Goal: Task Accomplishment & Management: Manage account settings

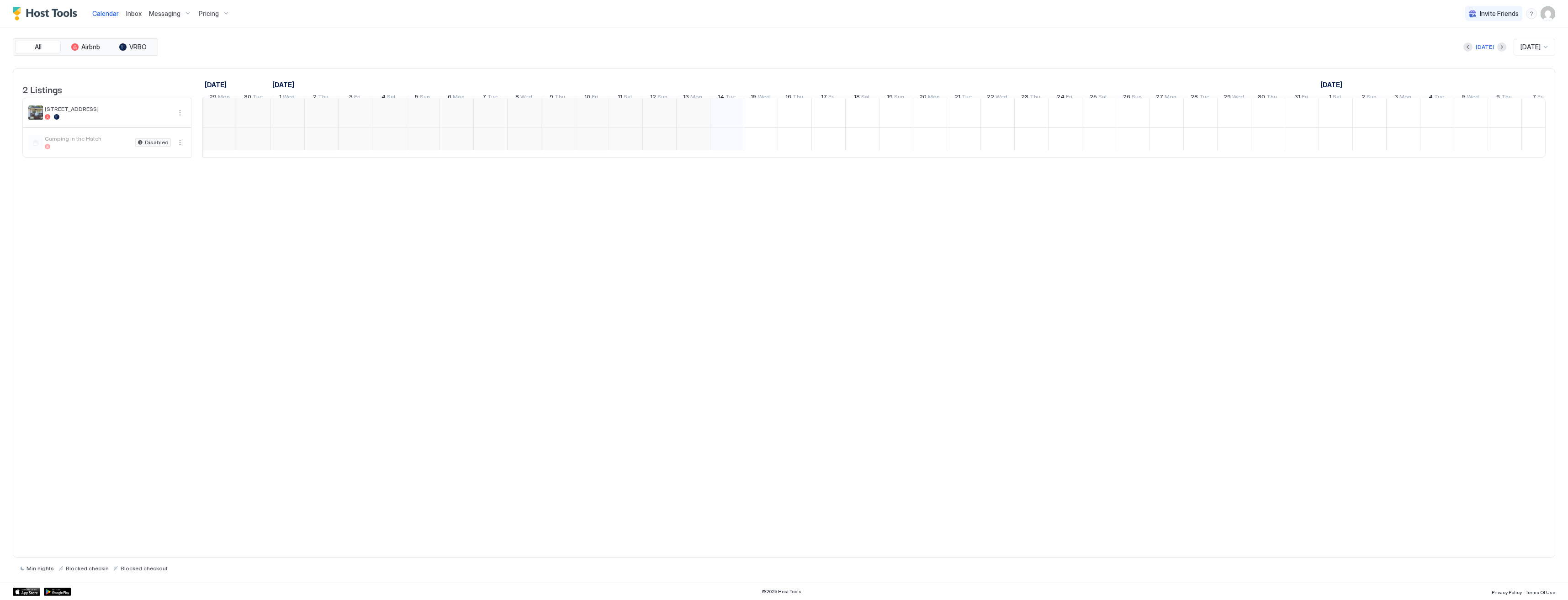
scroll to position [0, 178]
click at [548, 117] on div "1 $100 1 $22 1 $100 1 $22 1 $100 1 $22 1 $100 1 $22 1 $100 1 $22 1 $100 1 $22 1…" at bounding box center [1377, 127] width 2704 height 59
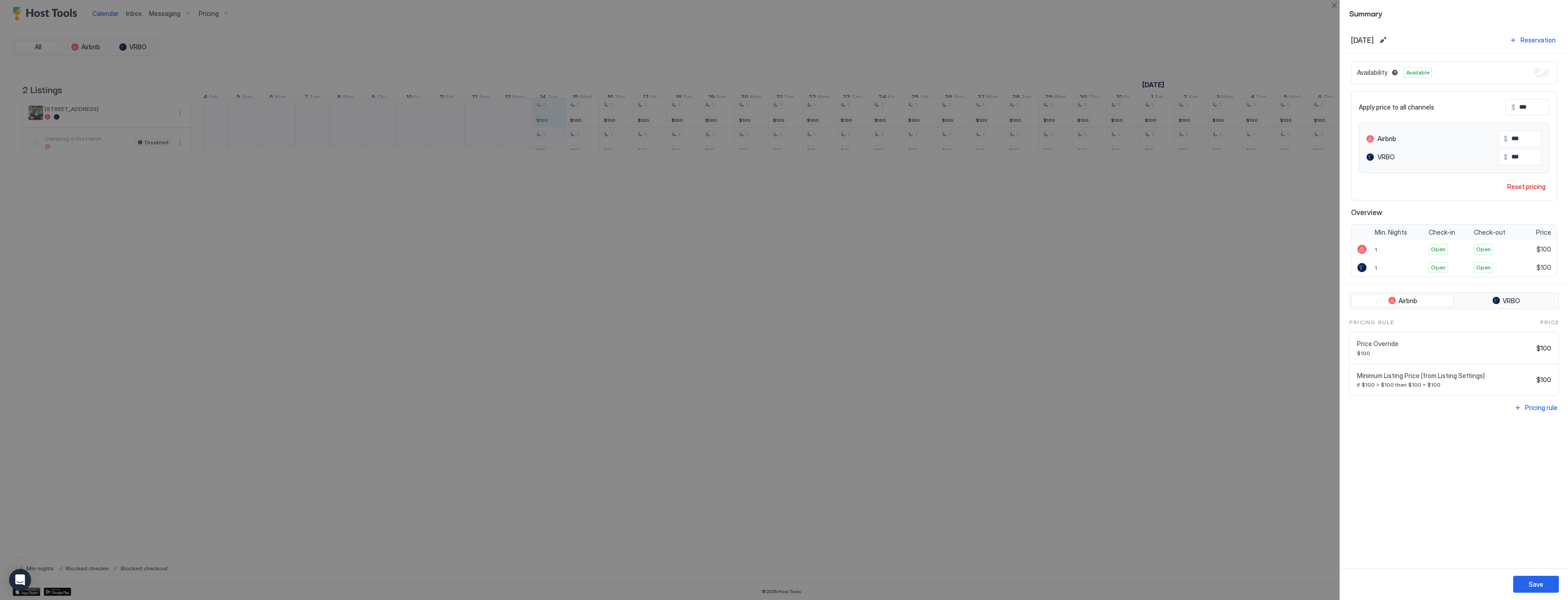
click at [650, 114] on div at bounding box center [784, 300] width 1568 height 600
click at [866, 337] on div at bounding box center [784, 300] width 1568 height 600
click at [1334, 5] on button "Close" at bounding box center [1334, 6] width 11 height 11
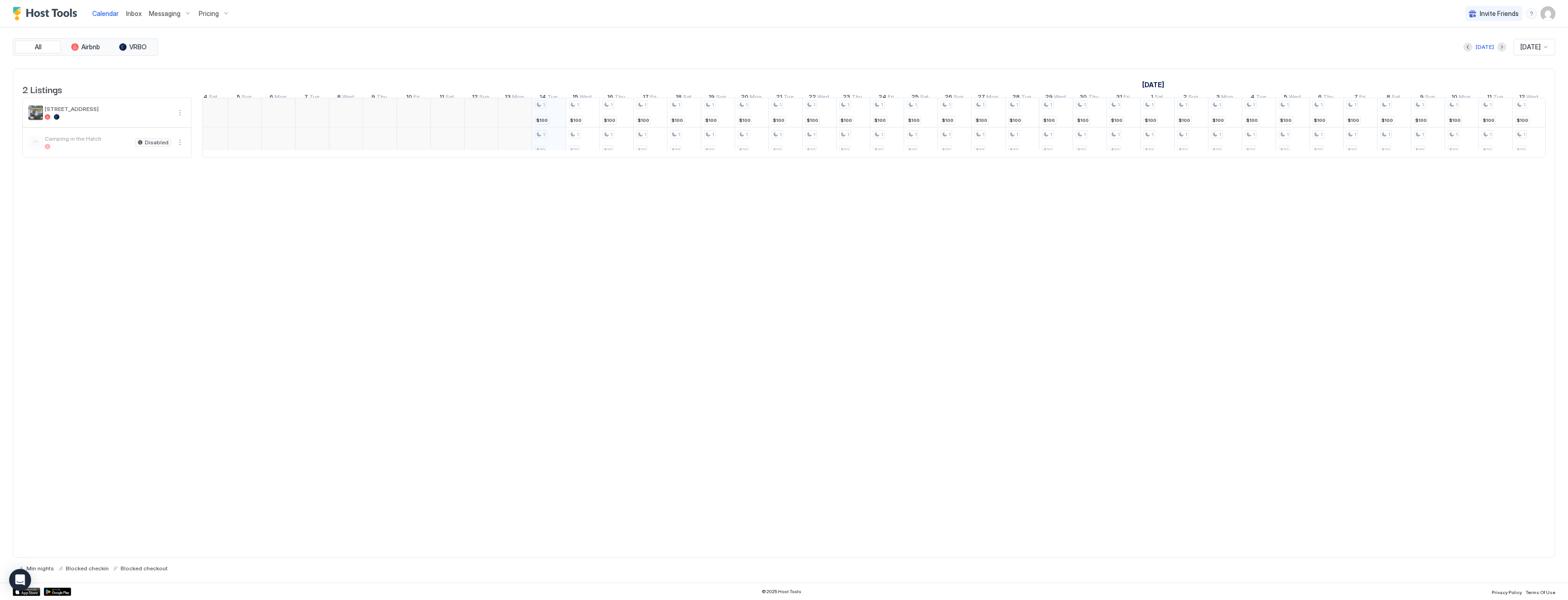
click at [549, 113] on div "1 $100 1 $22 1 $100 1 $22 1 $100 1 $22 1 $100 1 $22 1 $100 1 $22 1 $100 1 $22 1…" at bounding box center [1377, 127] width 2704 height 59
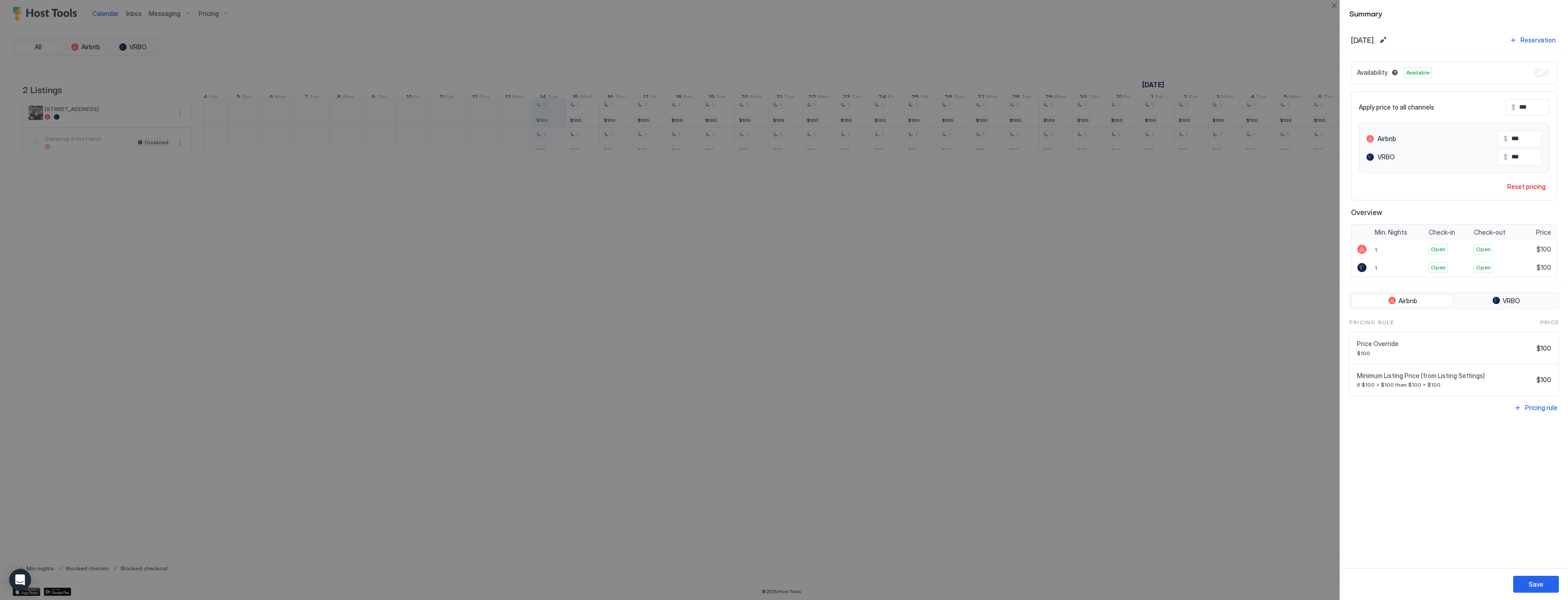
click at [653, 119] on div at bounding box center [784, 300] width 1568 height 600
click at [545, 123] on div at bounding box center [784, 300] width 1568 height 600
click at [582, 119] on div at bounding box center [784, 300] width 1568 height 600
click at [1388, 40] on button "Edit date range" at bounding box center [1383, 40] width 11 height 11
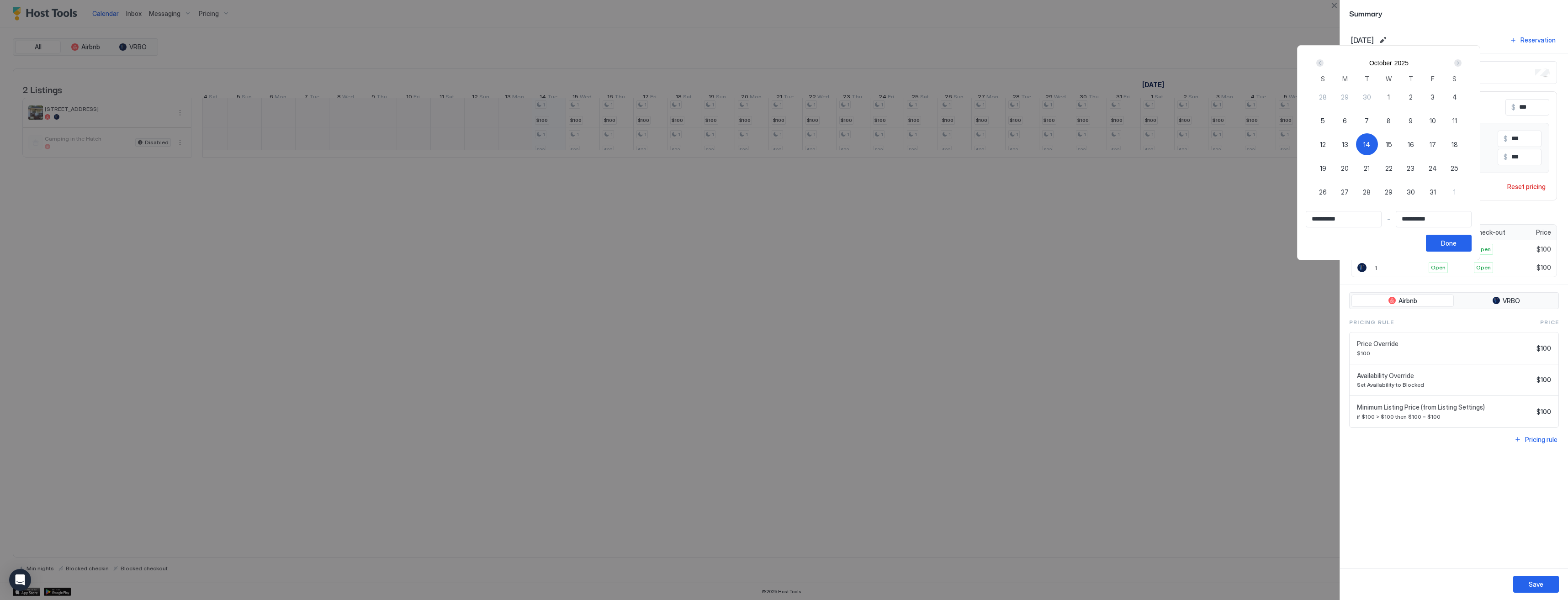
click at [1370, 141] on span "14" at bounding box center [1366, 145] width 7 height 10
click at [1443, 145] on div "17" at bounding box center [1432, 144] width 22 height 22
click at [1378, 145] on div "14" at bounding box center [1366, 144] width 22 height 22
type input "**********"
click at [1438, 222] on input "Input Field" at bounding box center [1433, 218] width 75 height 15
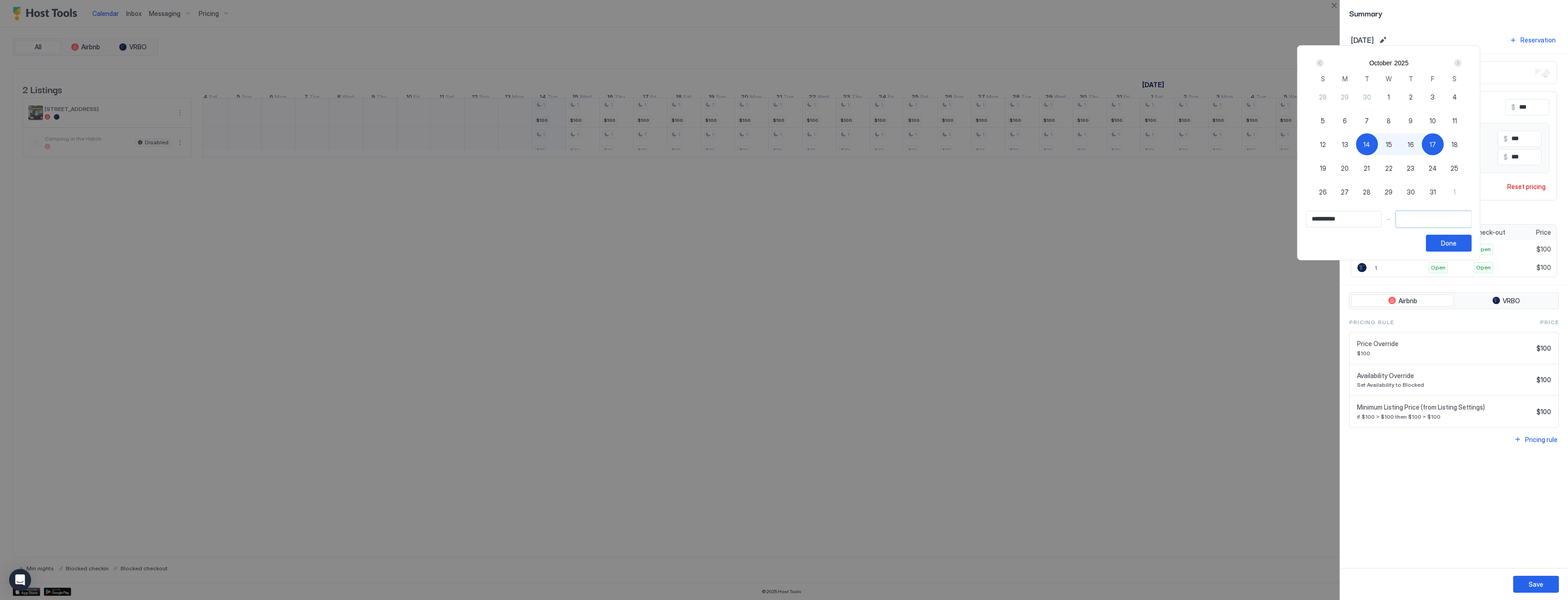
click at [1443, 141] on div "17" at bounding box center [1432, 144] width 22 height 22
type input "**********"
click at [1456, 241] on div "Done" at bounding box center [1448, 243] width 15 height 10
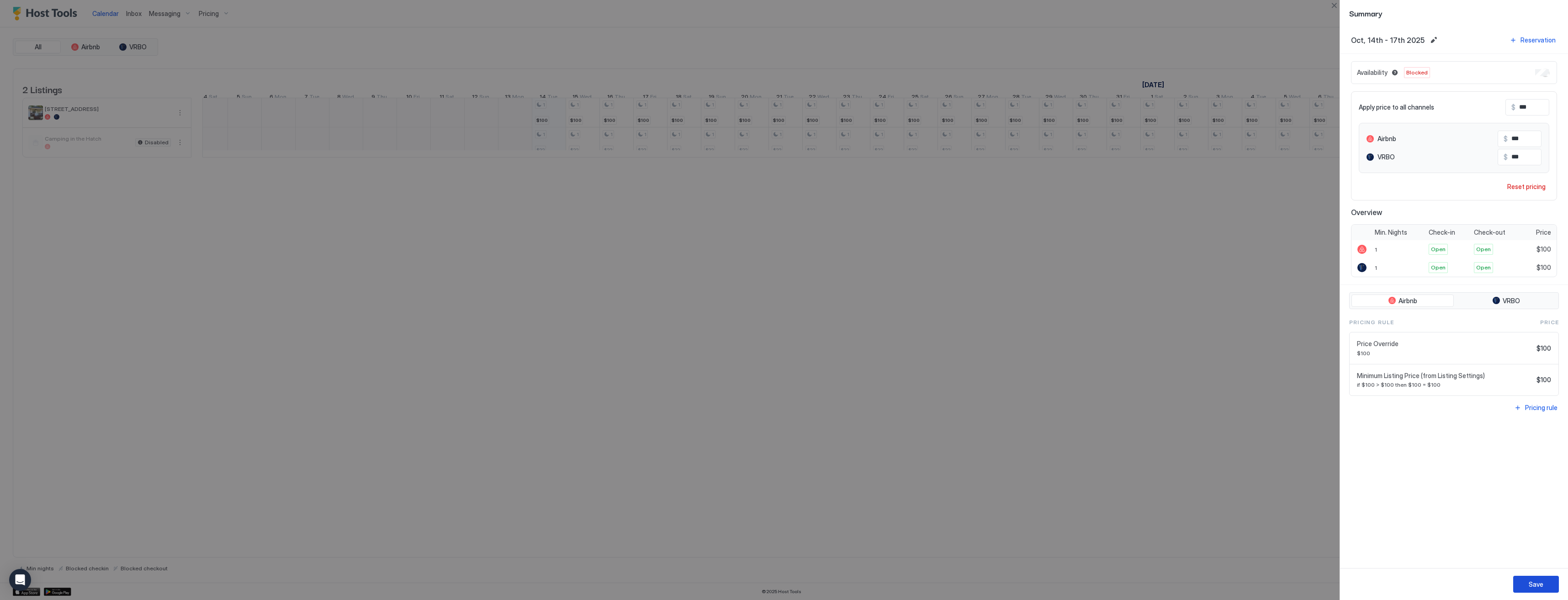
click at [1531, 586] on div "Save" at bounding box center [1536, 584] width 14 height 10
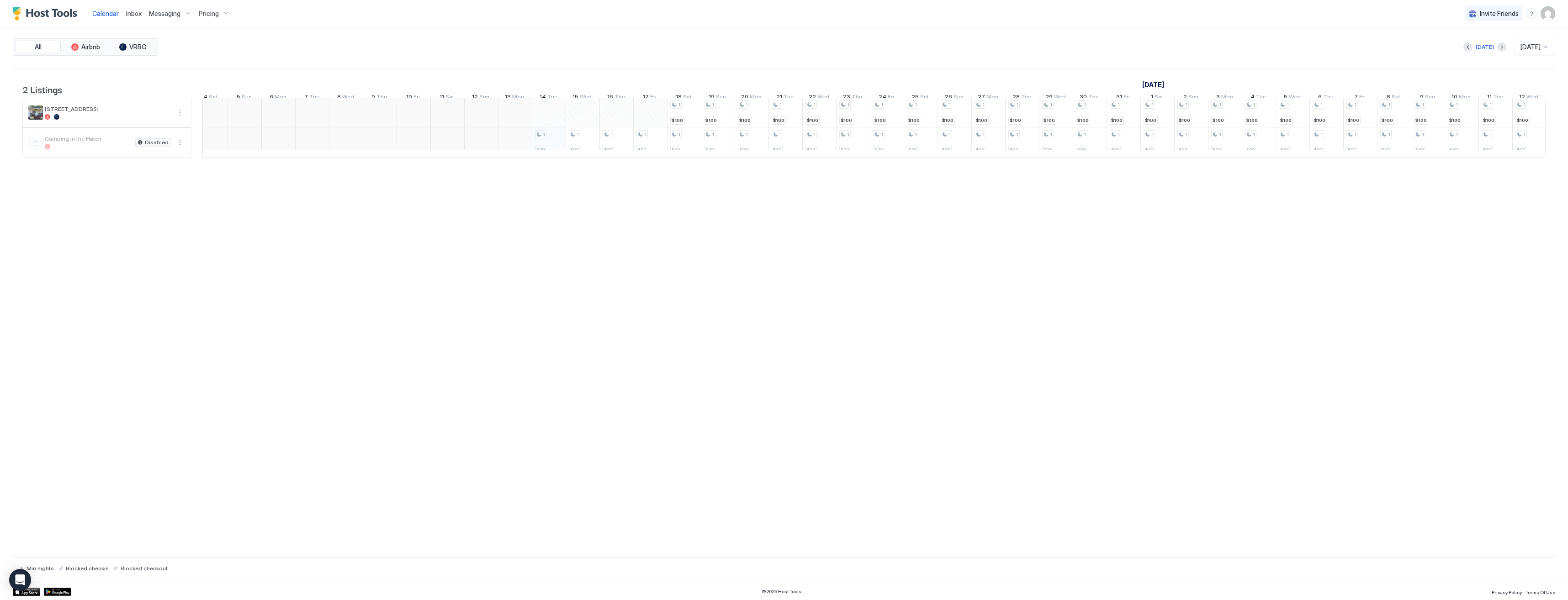
click at [655, 124] on div "1 $22 1 $22 1 $22 1 $22 1 $100 1 $22 1 $100 1 $22 1 $100 1 $22 1 $100 1 $22 1 $…" at bounding box center [1377, 127] width 2704 height 59
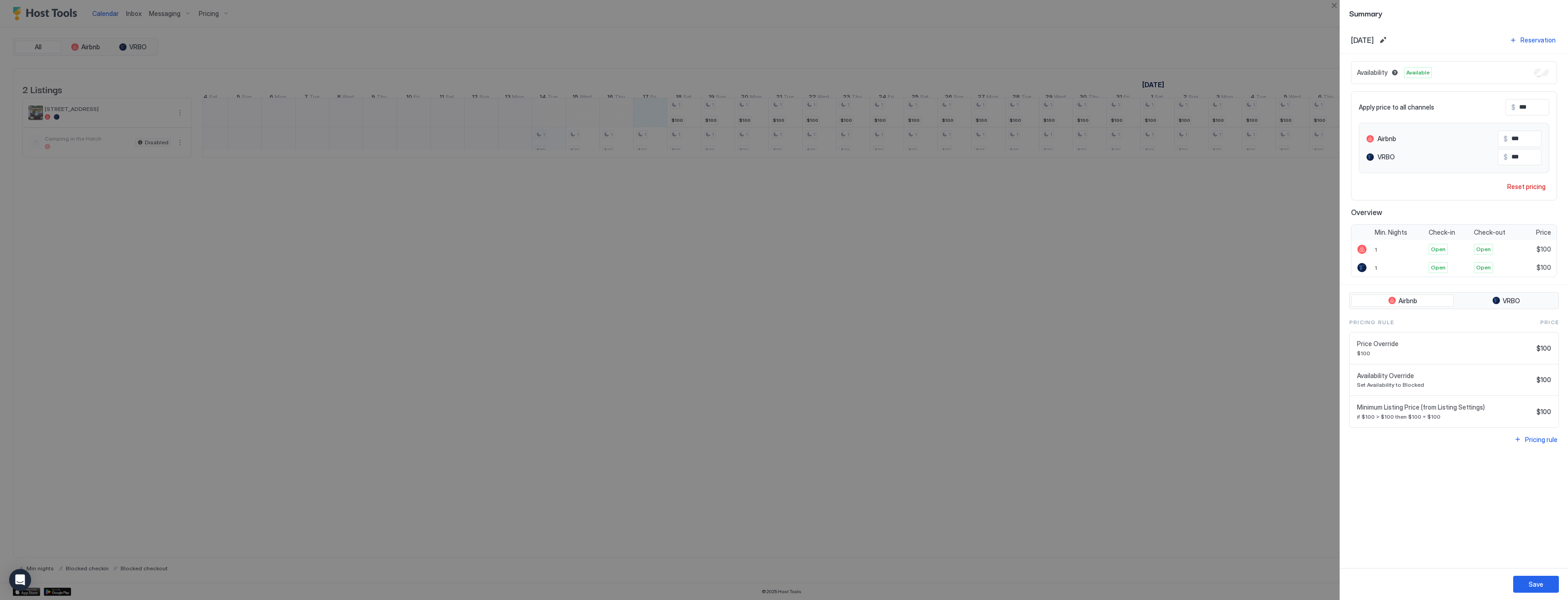
drag, startPoint x: 1066, startPoint y: 332, endPoint x: 1071, endPoint y: 339, distance: 8.6
click at [1066, 332] on div at bounding box center [784, 300] width 1568 height 600
click at [1528, 584] on button "Save" at bounding box center [1536, 584] width 46 height 17
